Goal: Navigation & Orientation: Go to known website

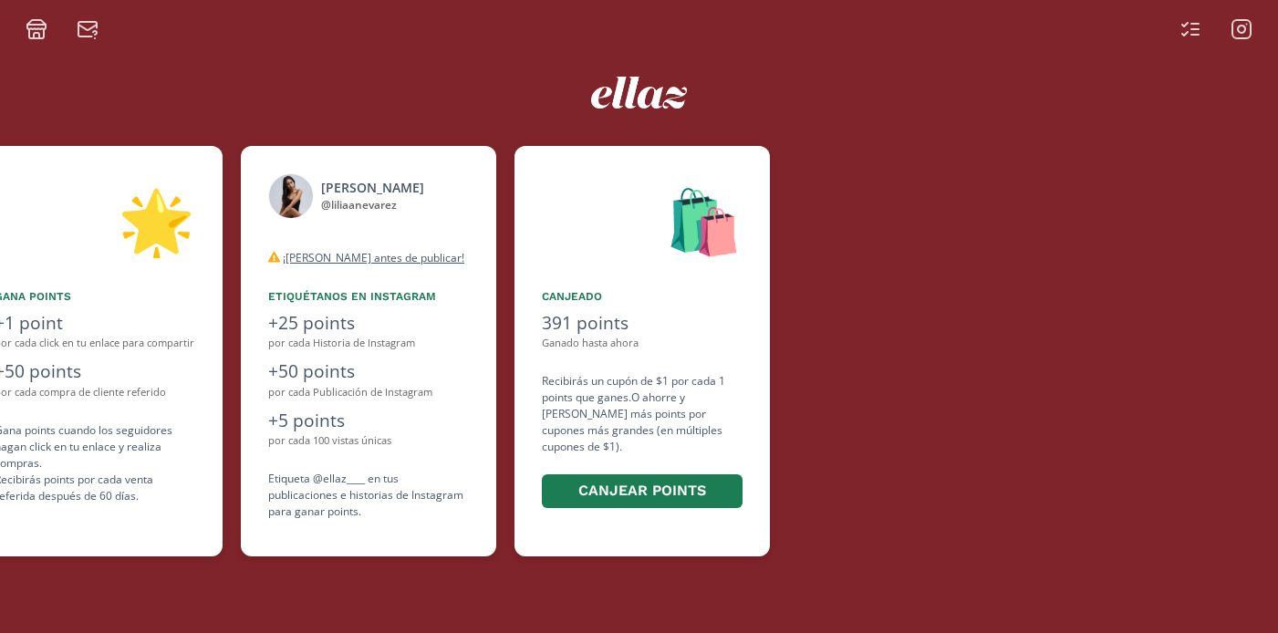
scroll to position [0, 1094]
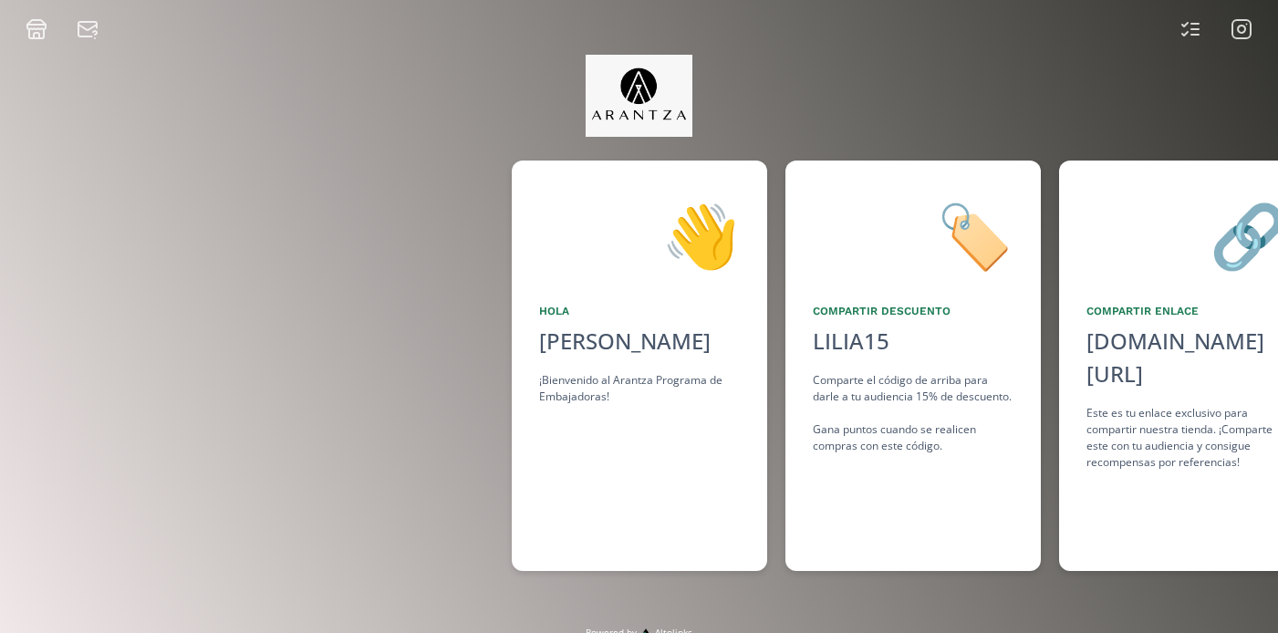
scroll to position [0, 1368]
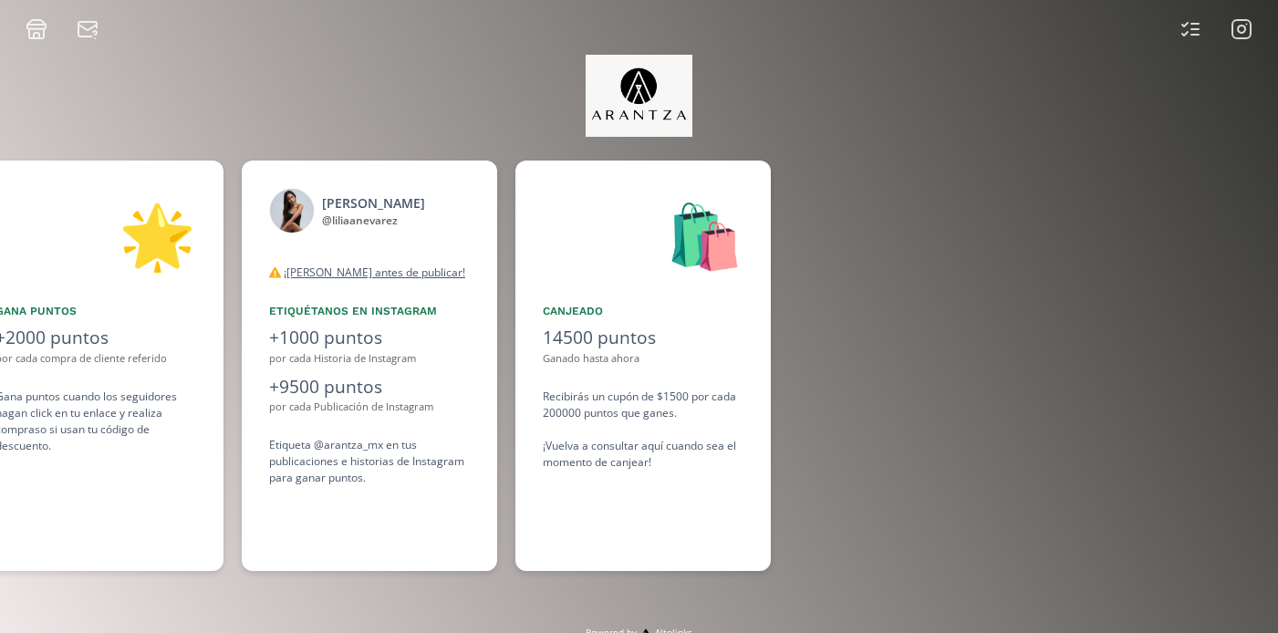
scroll to position [0, 1368]
